Goal: Transaction & Acquisition: Purchase product/service

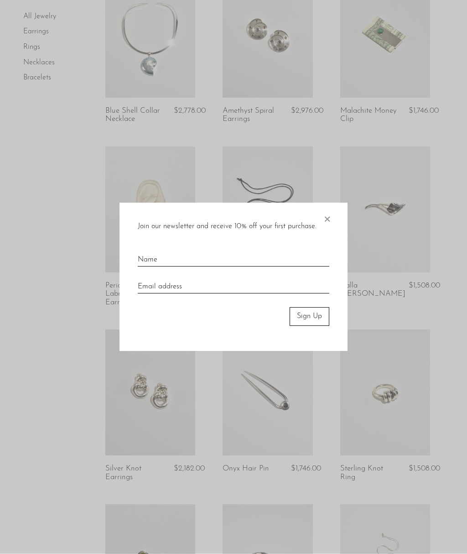
scroll to position [268, 0]
click at [331, 223] on span "×" at bounding box center [326, 217] width 9 height 29
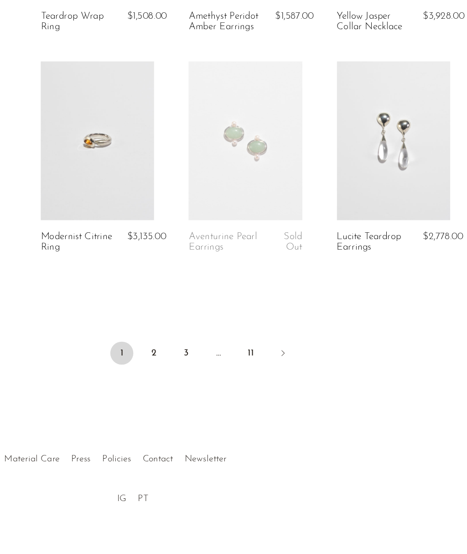
scroll to position [1863, 0]
click at [186, 386] on link "2" at bounding box center [195, 395] width 18 height 18
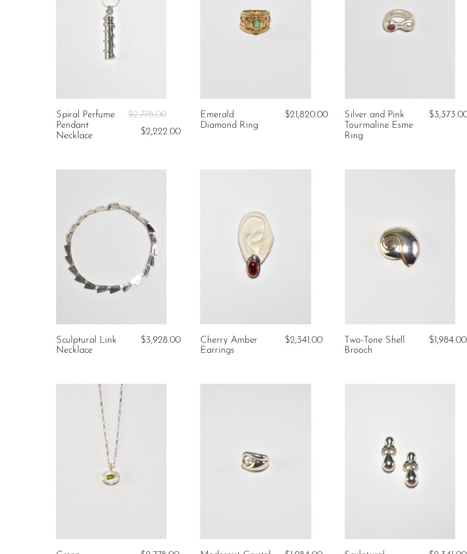
scroll to position [555, 0]
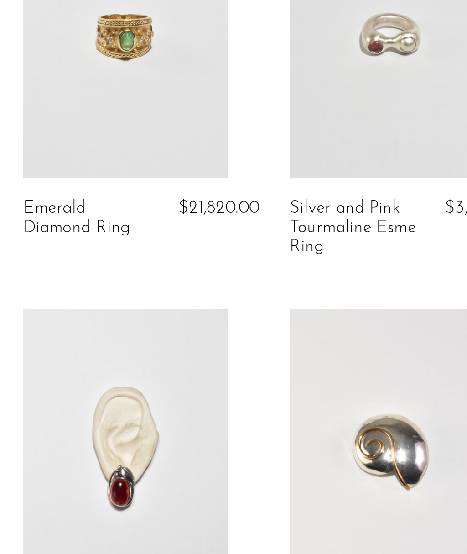
click at [340, 58] on link at bounding box center [385, 121] width 90 height 126
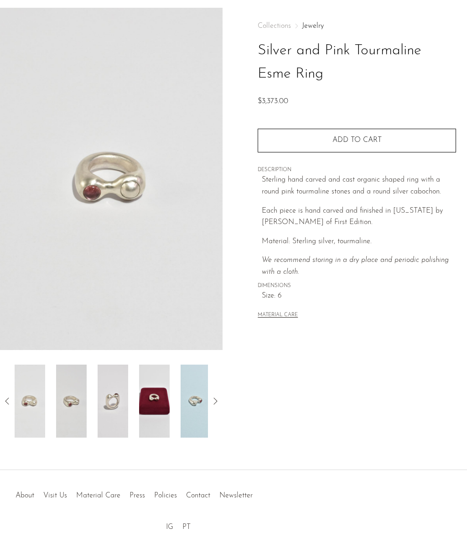
scroll to position [55, 0]
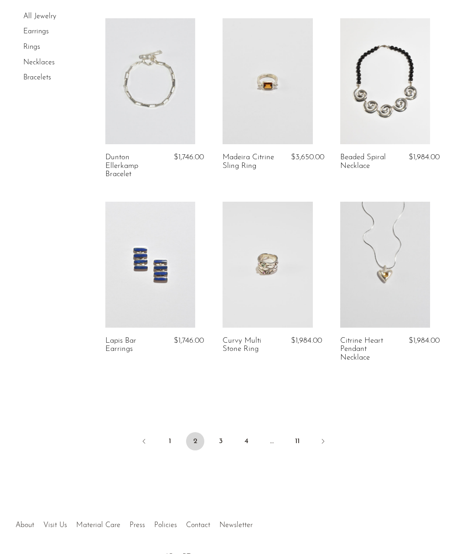
scroll to position [1904, 0]
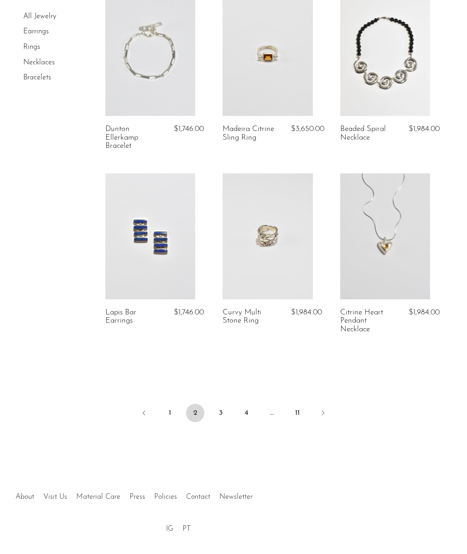
click at [219, 404] on link "3" at bounding box center [221, 413] width 18 height 18
click at [220, 404] on link "3" at bounding box center [221, 413] width 18 height 18
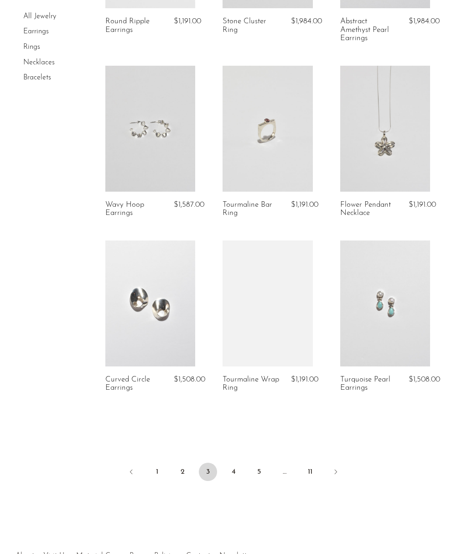
scroll to position [1847, 0]
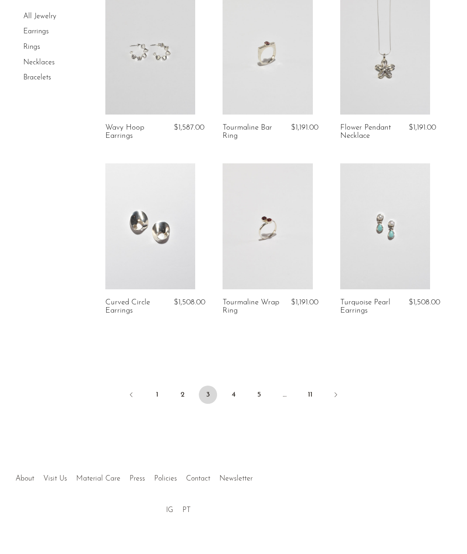
click at [236, 388] on link "4" at bounding box center [233, 394] width 18 height 18
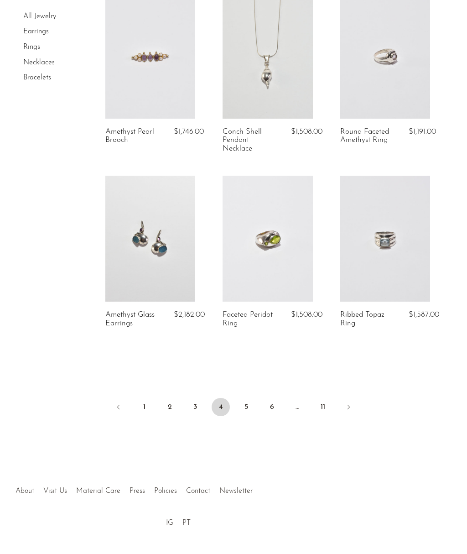
scroll to position [1857, 0]
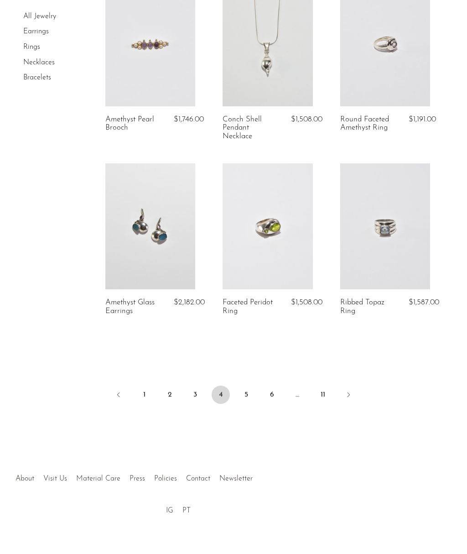
click at [275, 387] on link "6" at bounding box center [272, 394] width 18 height 18
click at [246, 388] on link "5" at bounding box center [246, 394] width 18 height 18
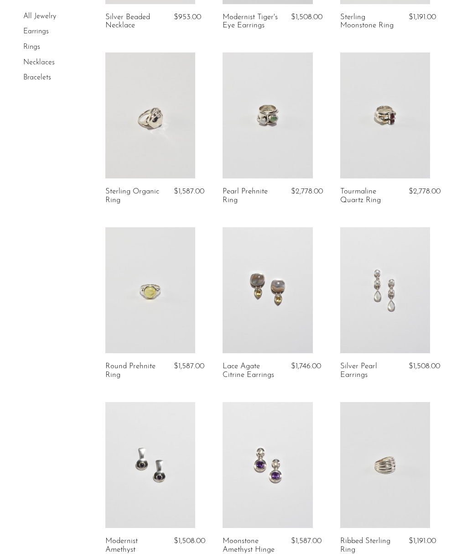
scroll to position [1433, 0]
